Goal: Answer question/provide support: Share knowledge or assist other users

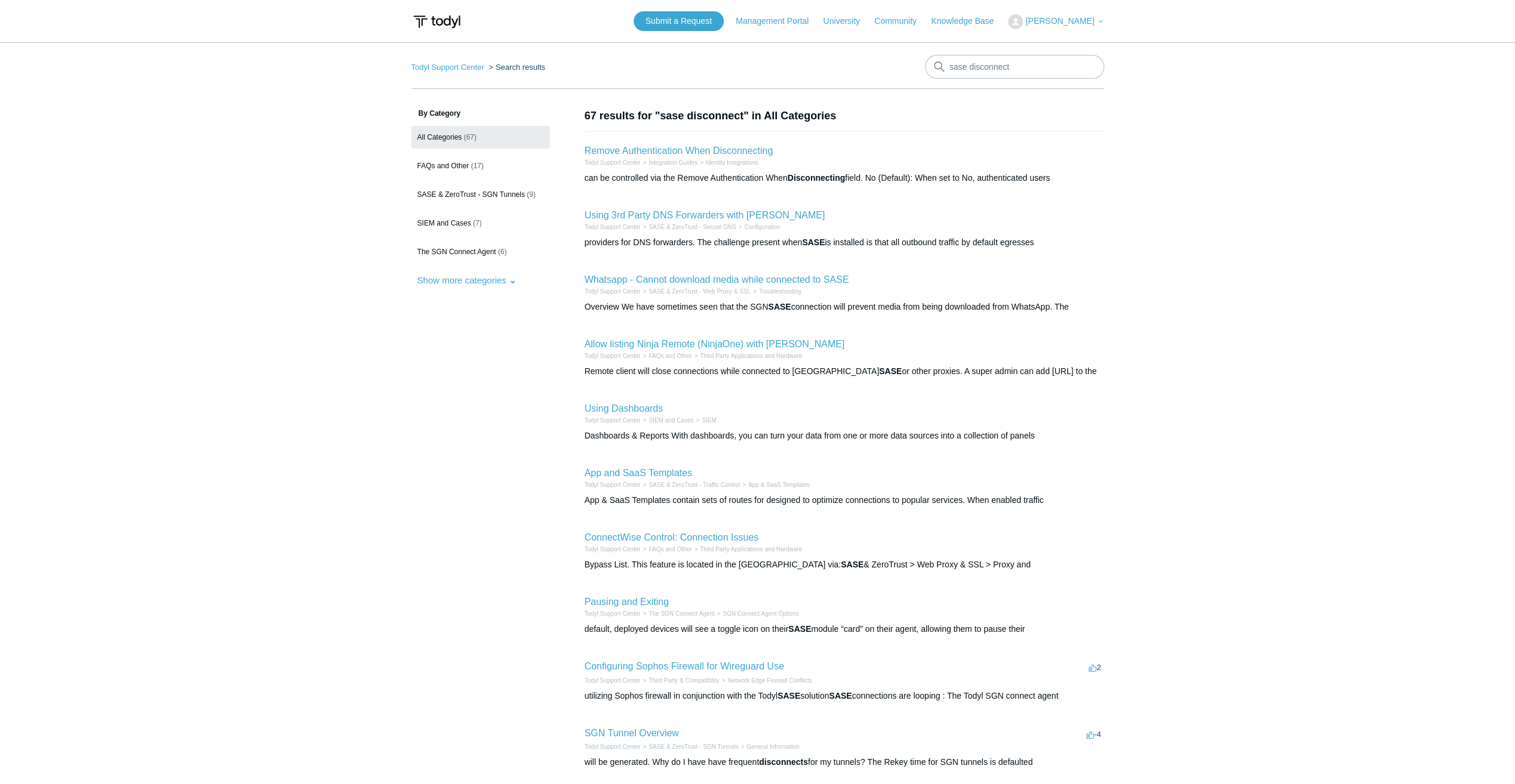
click at [94, 447] on main "Todyl Support Center Search results sase disconnect By Category All Categories …" at bounding box center [757, 434] width 1515 height 783
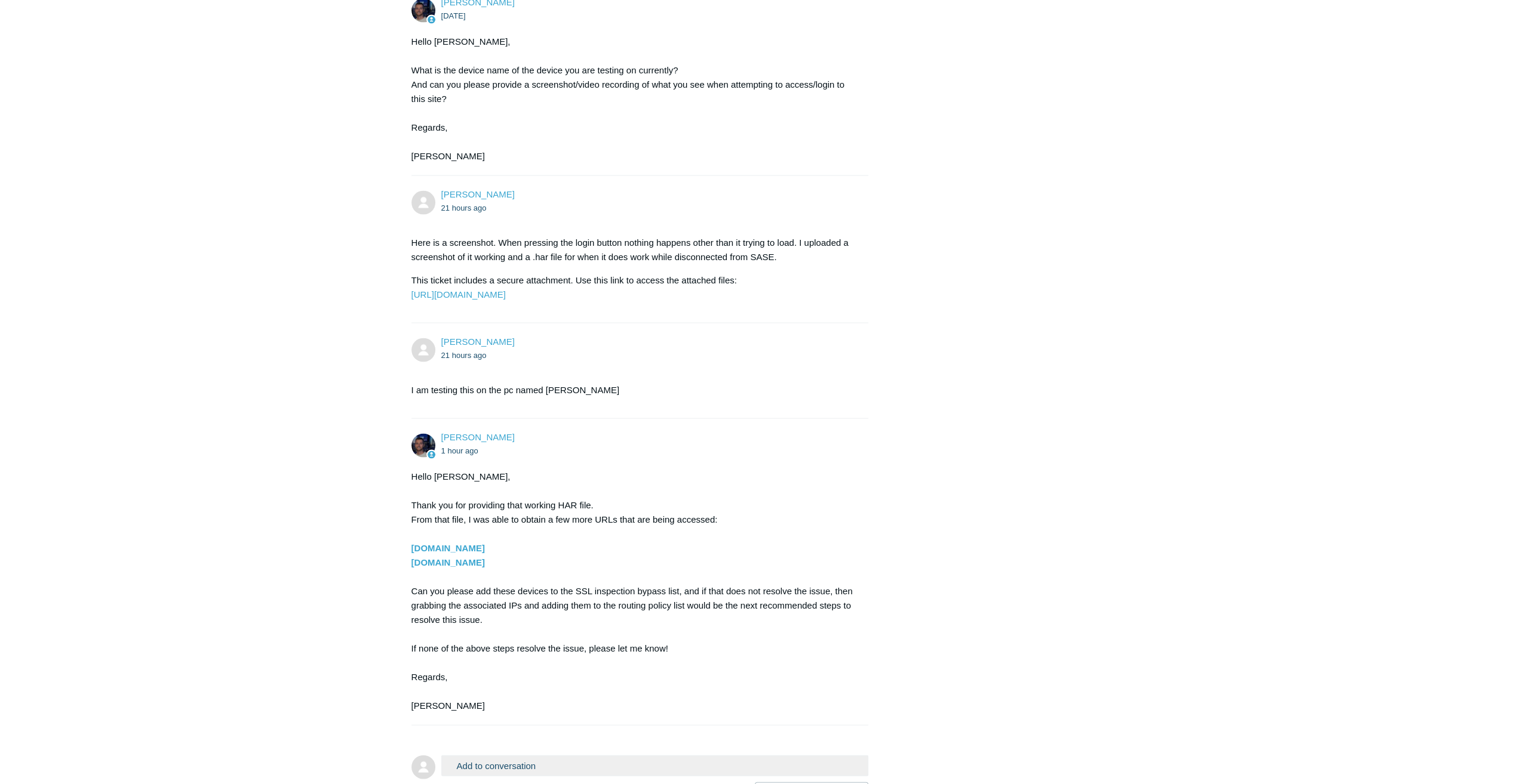
scroll to position [2486, 0]
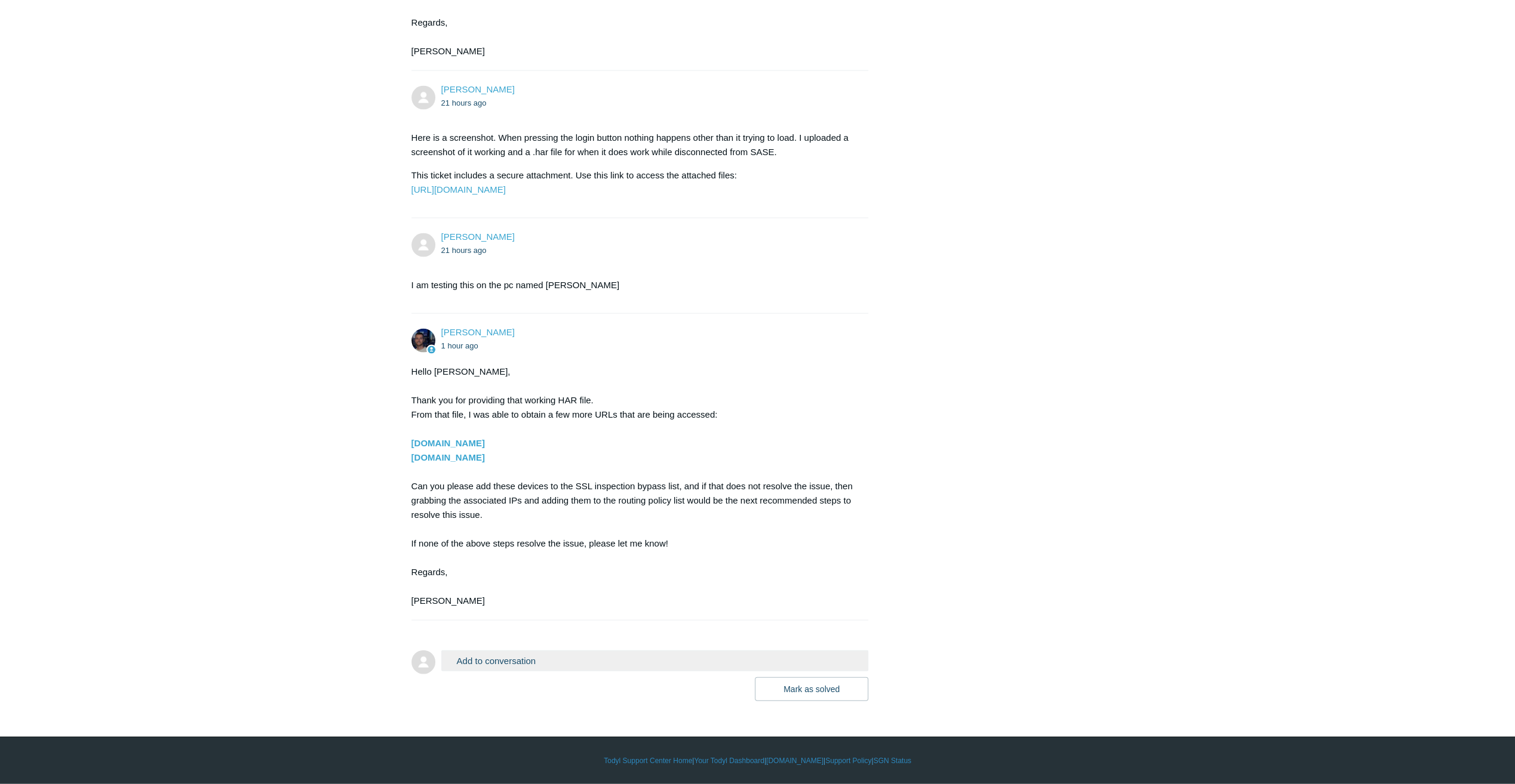
drag, startPoint x: 532, startPoint y: 435, endPoint x: 535, endPoint y: 454, distance: 19.2
click at [535, 454] on div "Hello [PERSON_NAME], Thank you for providing that working HAR file. From that f…" at bounding box center [634, 486] width 446 height 243
copy div "[DOMAIN_NAME] [DOMAIN_NAME]"
drag, startPoint x: 543, startPoint y: 462, endPoint x: 412, endPoint y: 466, distance: 131.1
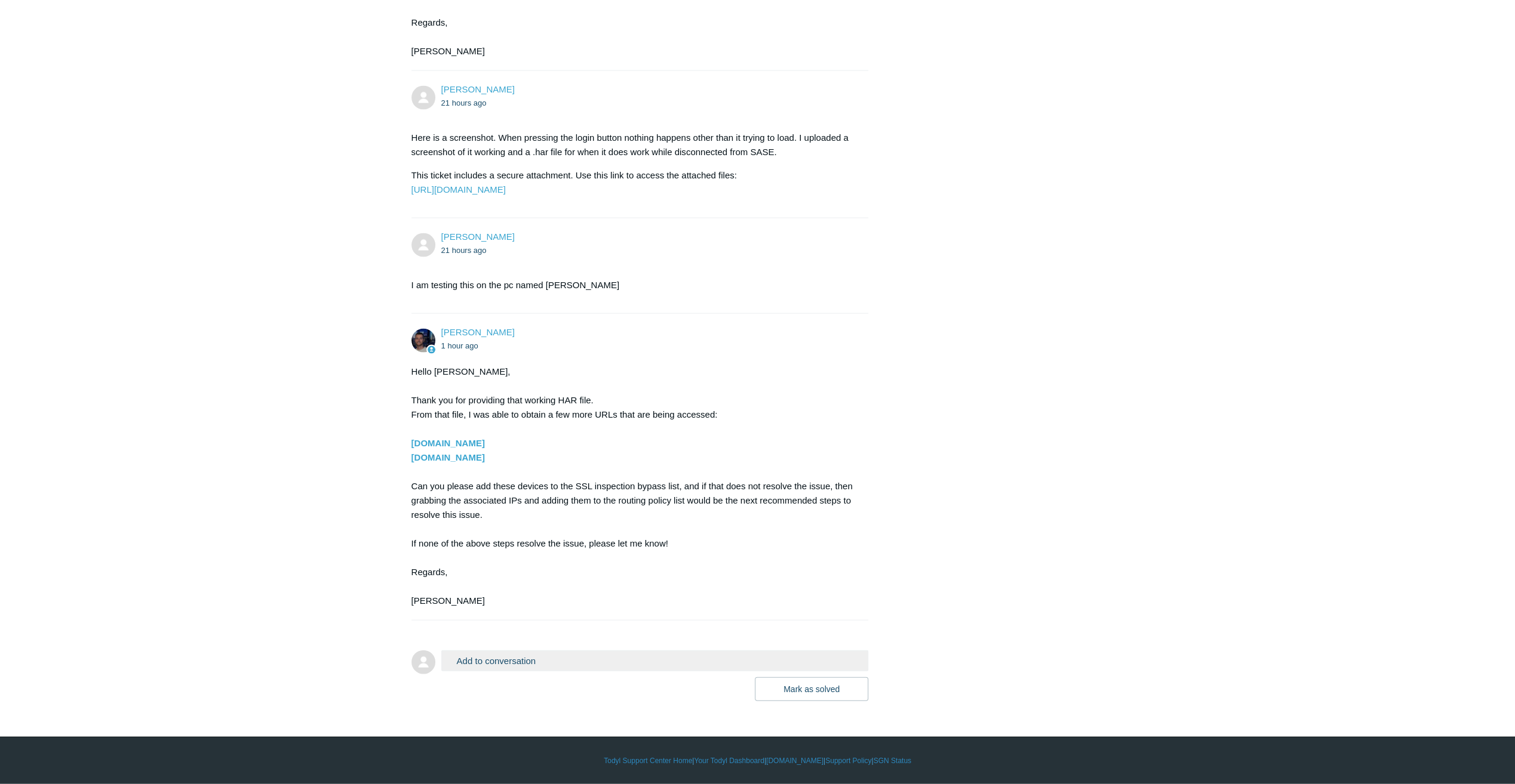
click at [412, 466] on div "Hello [PERSON_NAME], Thank you for providing that working HAR file. From that f…" at bounding box center [634, 486] width 446 height 243
copy strong "[DOMAIN_NAME]"
